Goal: Information Seeking & Learning: Learn about a topic

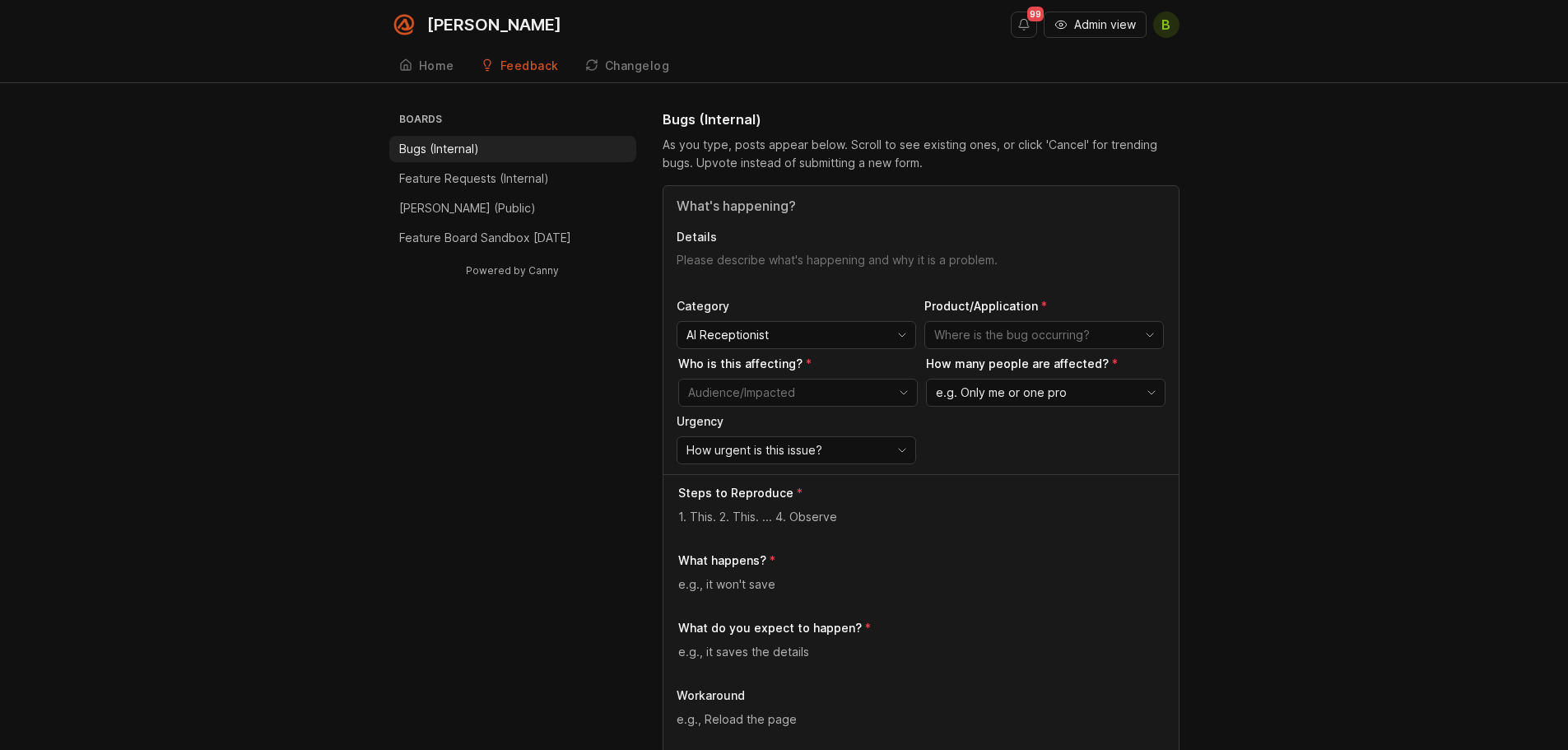
click at [745, 207] on input "Title" at bounding box center [921, 206] width 488 height 20
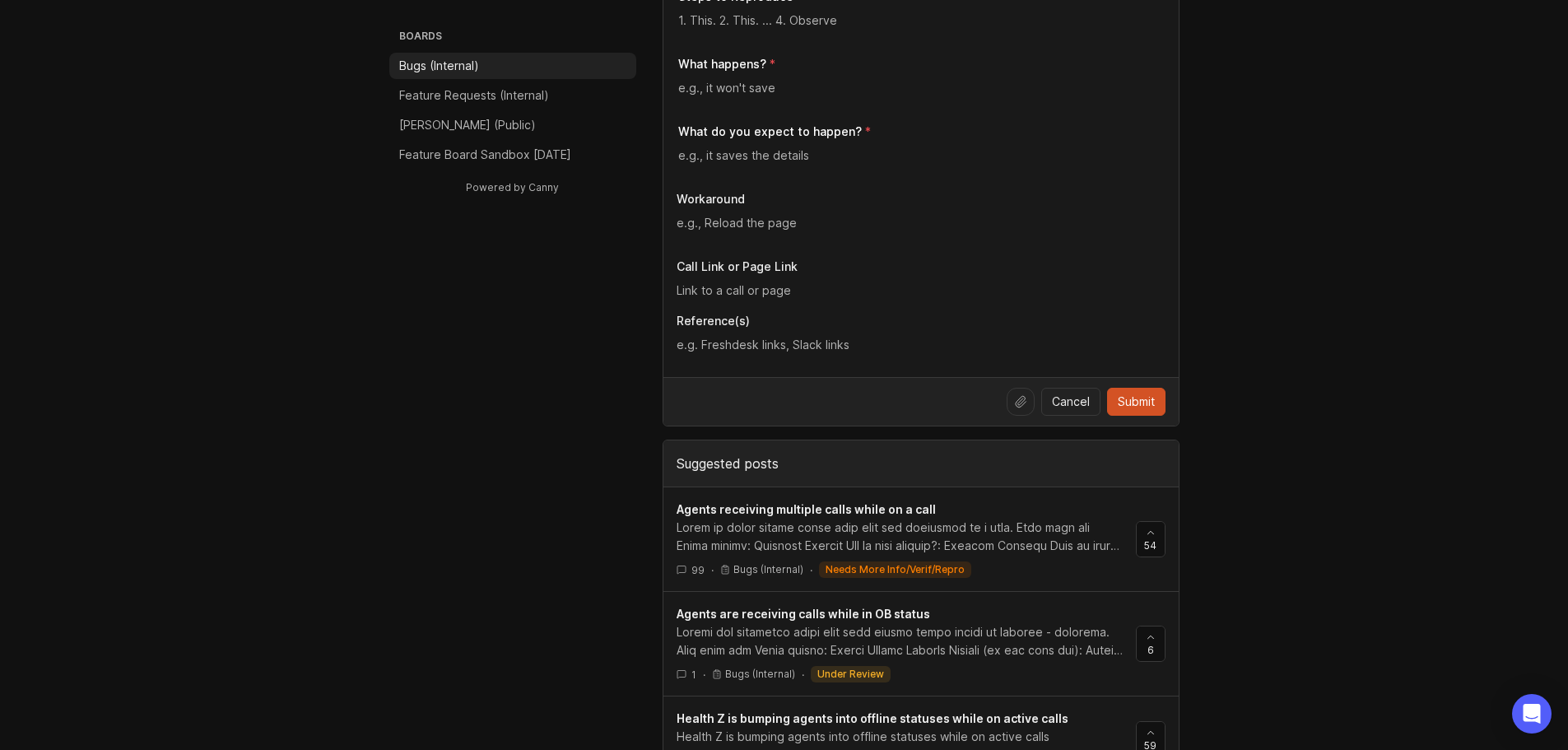
scroll to position [658, 0]
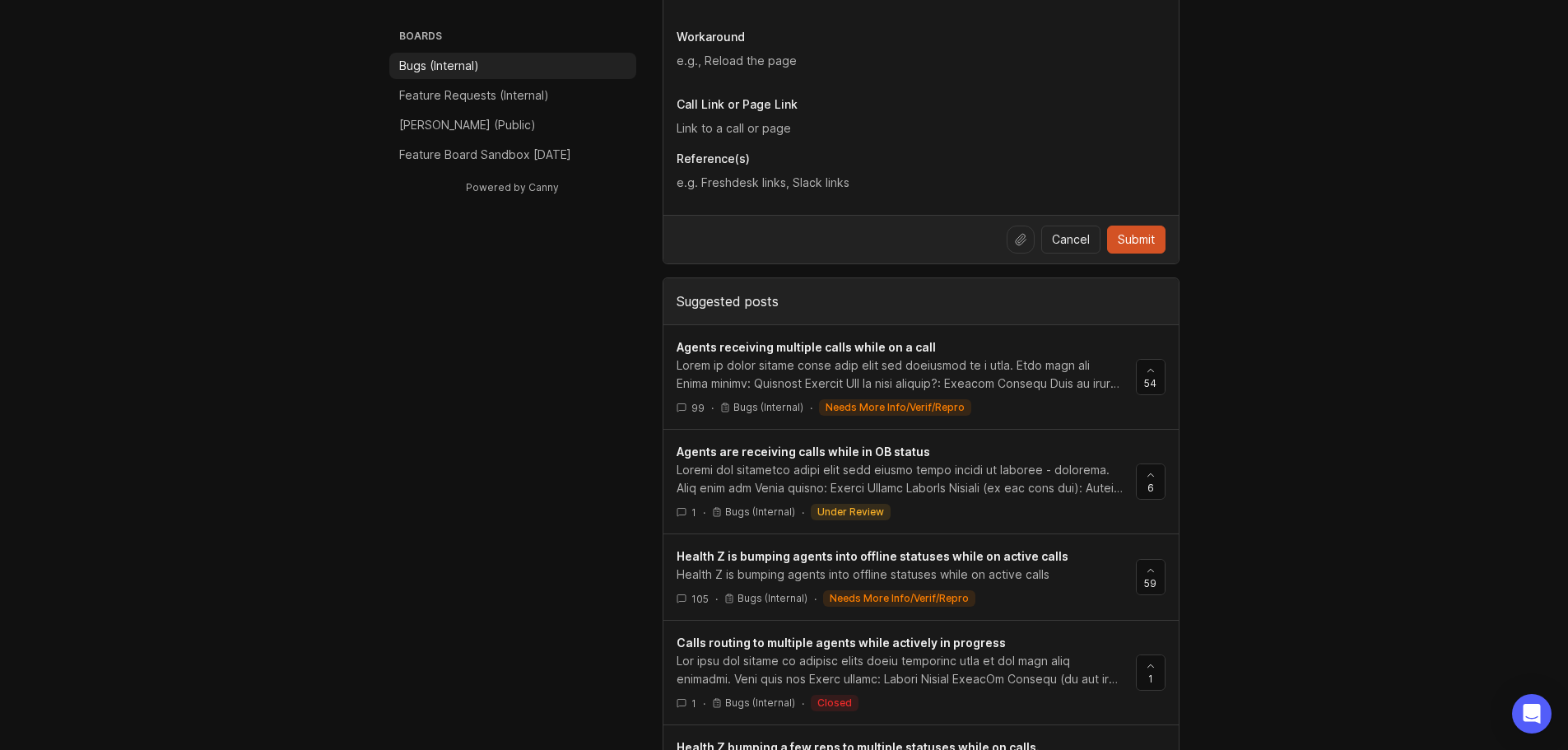
type input "calls while"
click at [989, 503] on link "Agents are receiving calls while in OB status 1 · Bugs (Internal) · under review" at bounding box center [906, 481] width 459 height 77
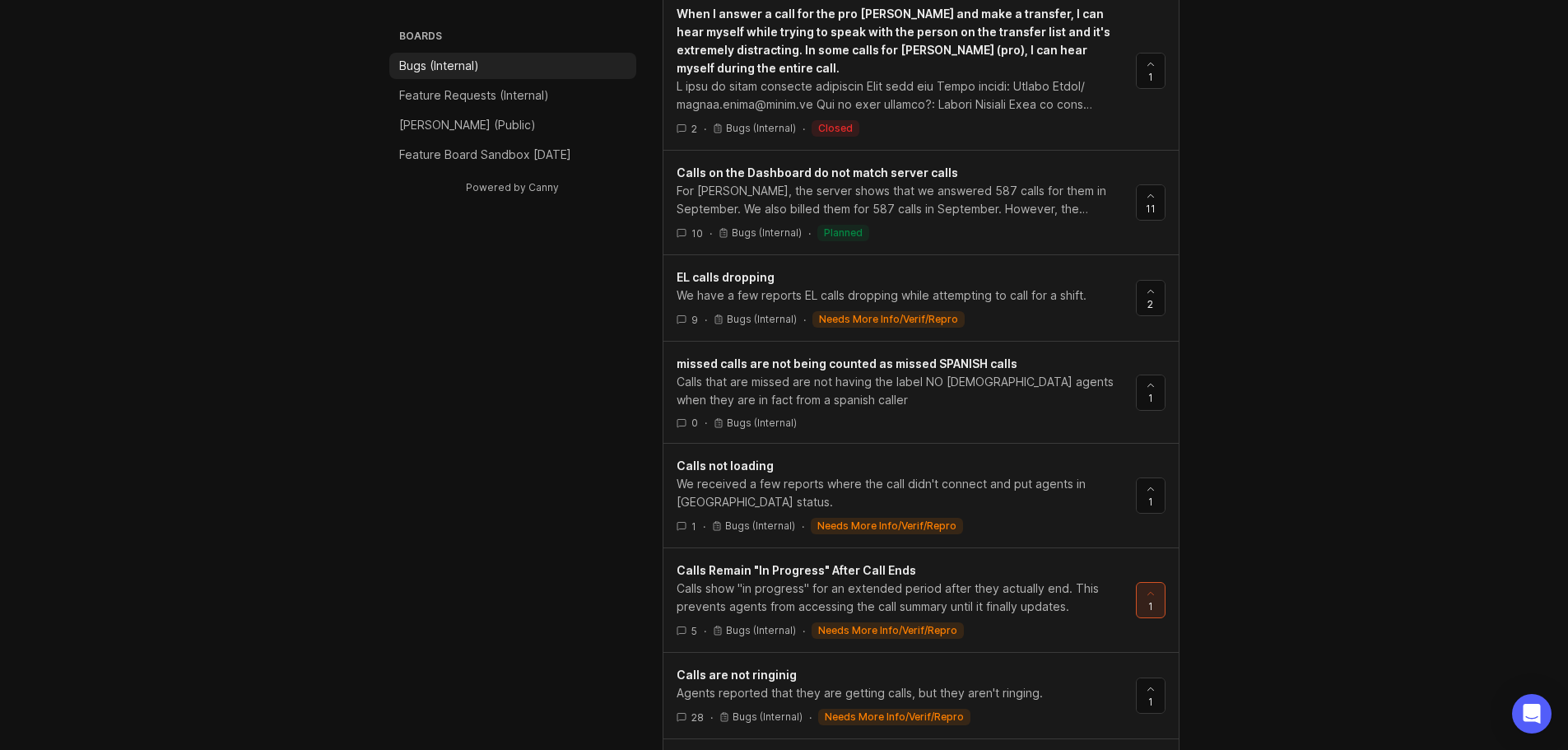
scroll to position [1866, 0]
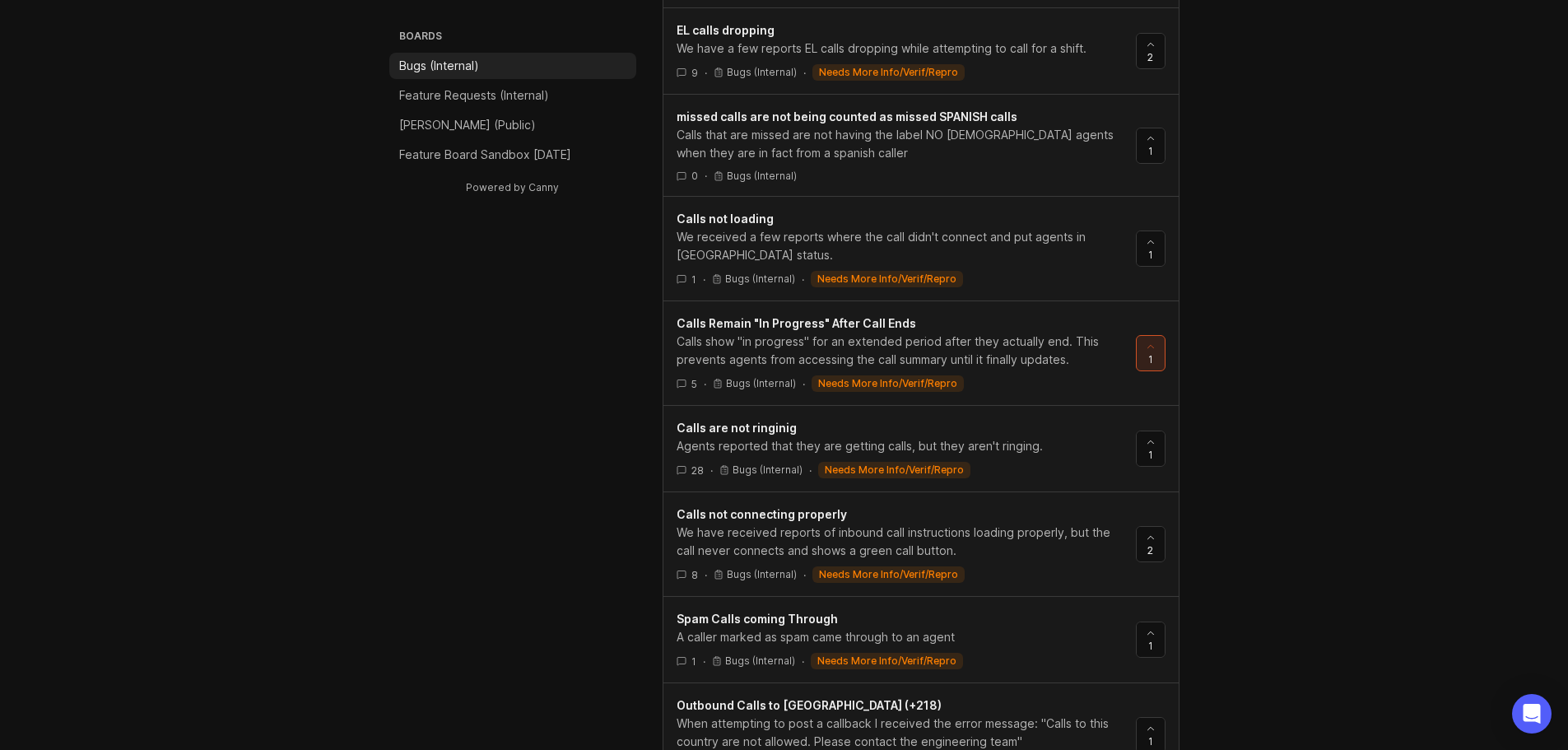
click at [953, 334] on div "Calls show "in progress" for an extended period after they actually end. This p…" at bounding box center [899, 350] width 446 height 36
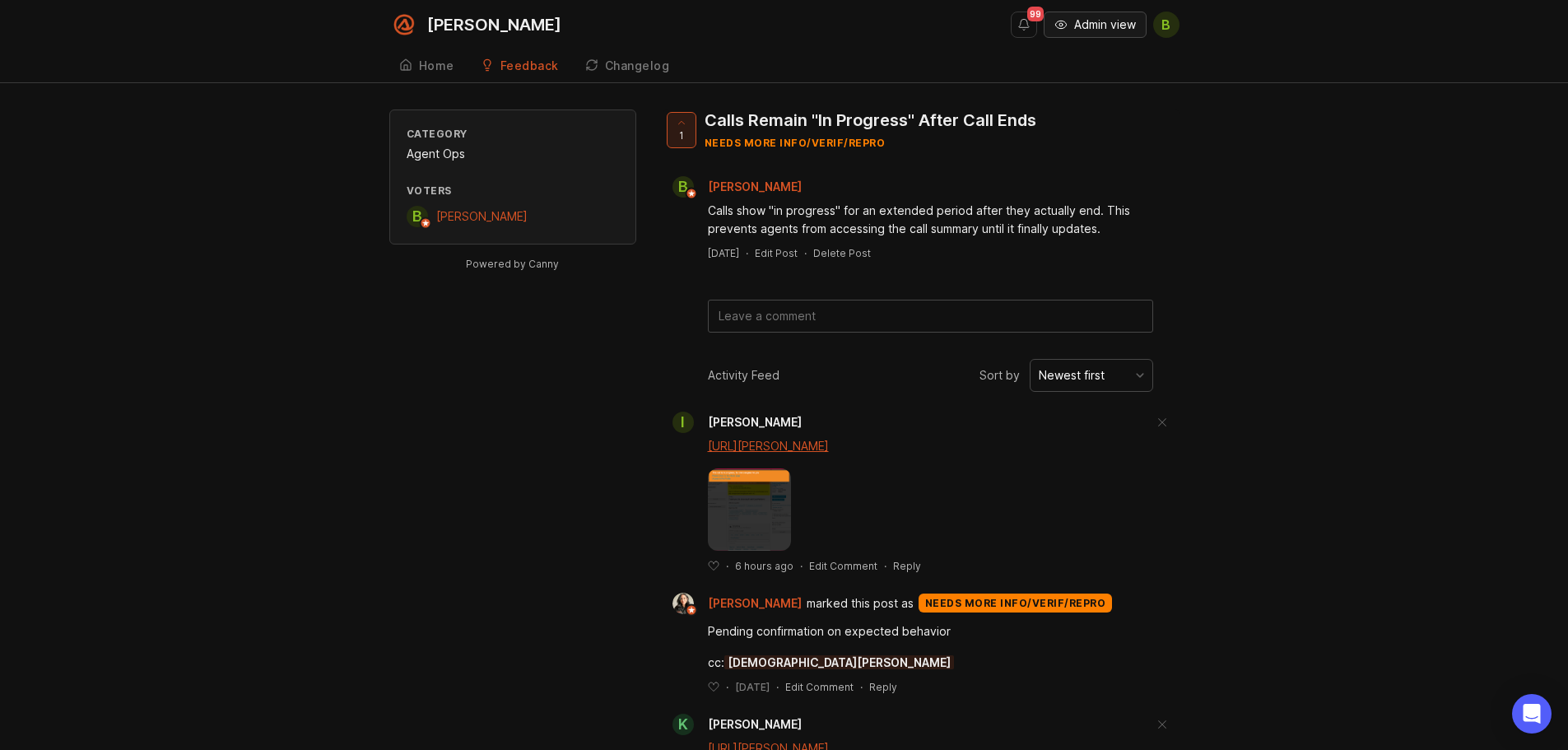
click at [1075, 29] on span "Admin view" at bounding box center [1105, 25] width 62 height 16
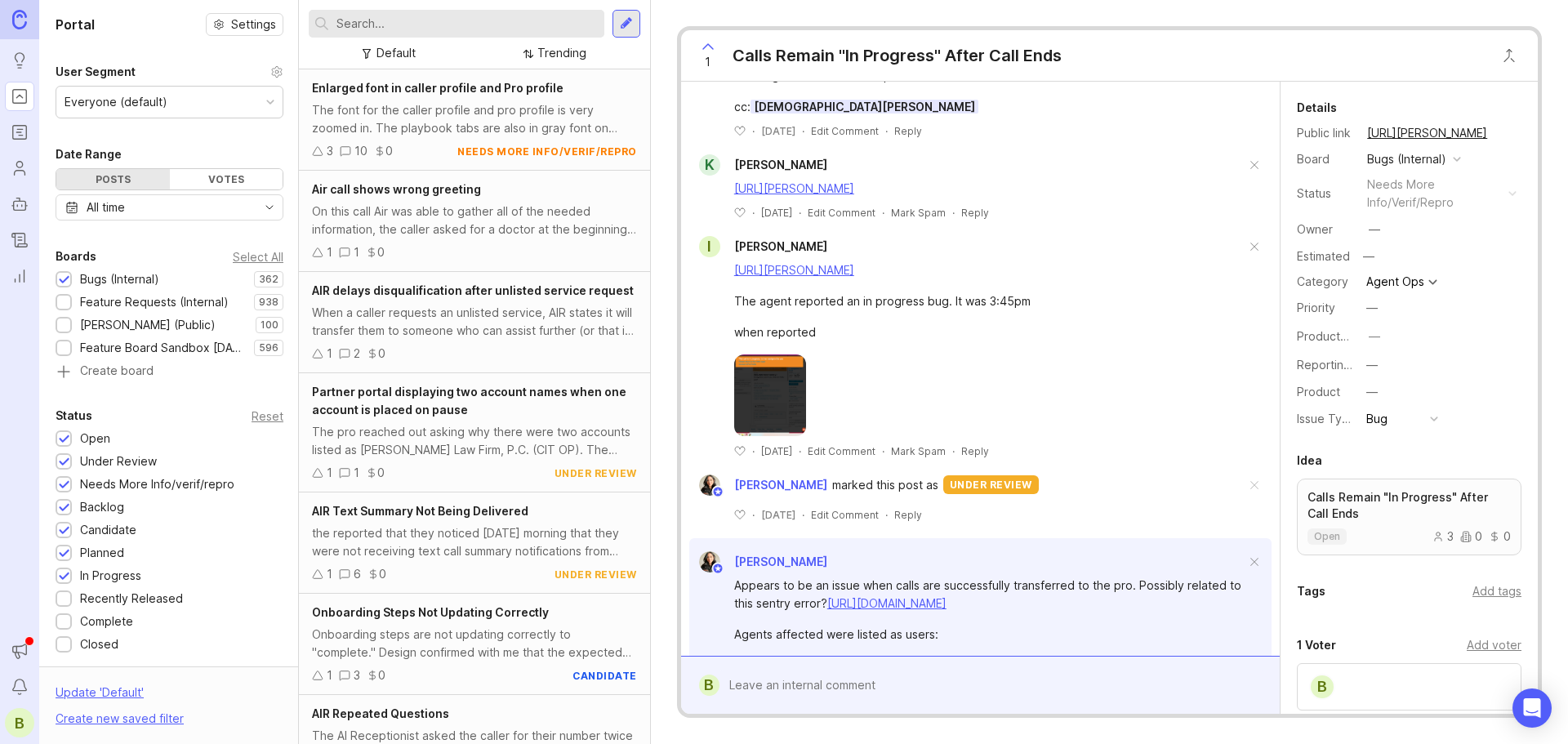
scroll to position [572, 0]
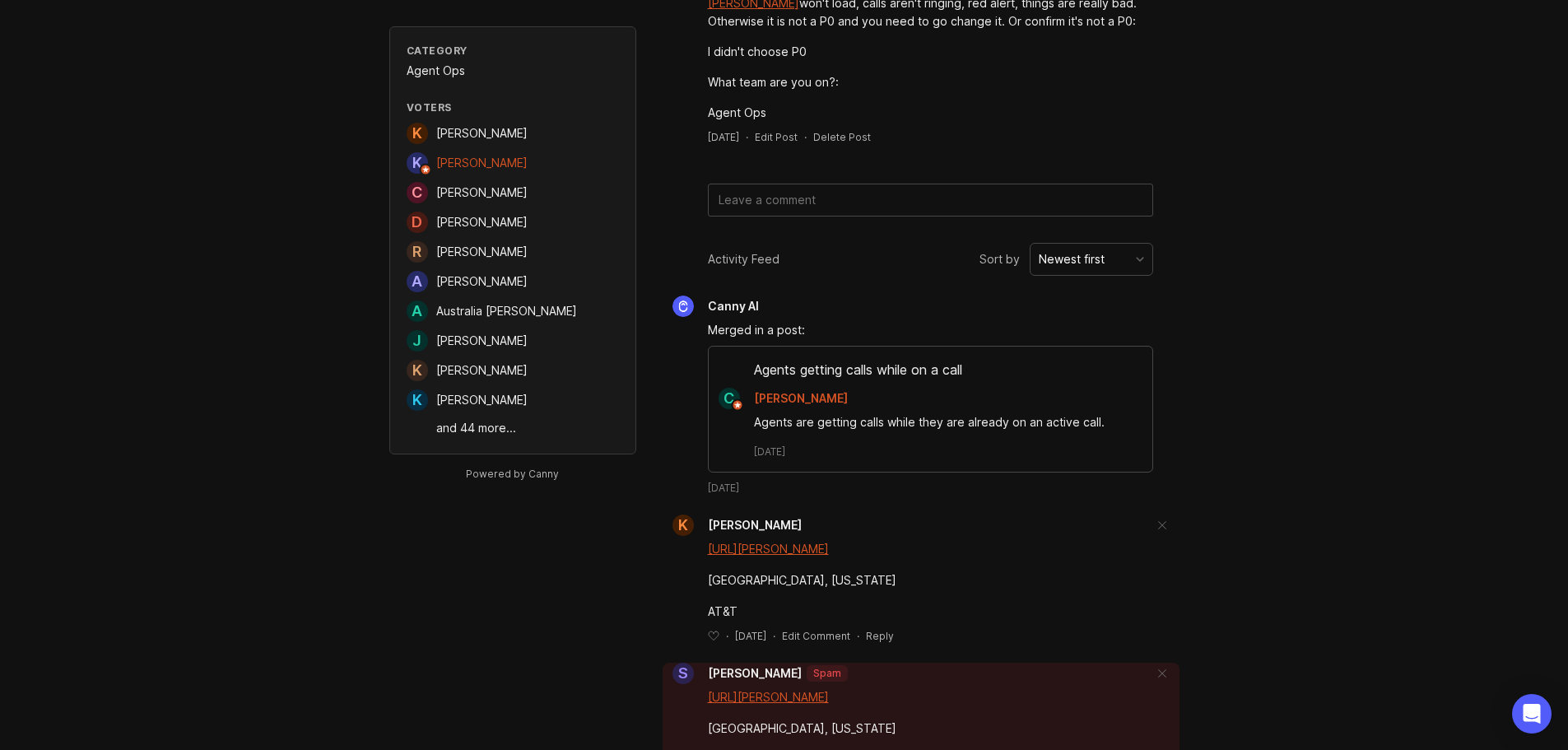
scroll to position [1070, 0]
